Goal: Task Accomplishment & Management: Manage account settings

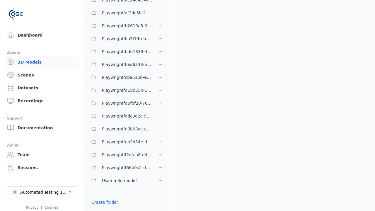
click at [103, 202] on link "Create folder" at bounding box center [104, 202] width 27 height 6
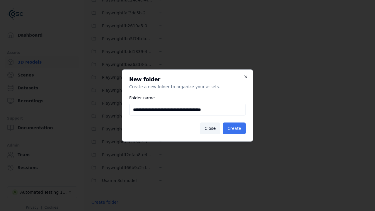
type input "**********"
click at [235, 128] on button "Create" at bounding box center [234, 128] width 23 height 12
